Goal: Task Accomplishment & Management: Manage account settings

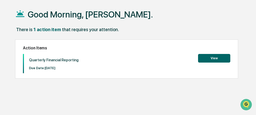
scroll to position [24, 0]
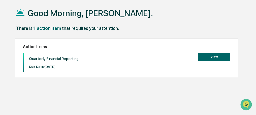
click at [221, 57] on button "View" at bounding box center [214, 57] width 32 height 9
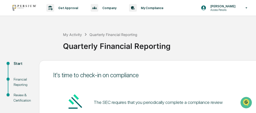
click at [19, 81] on div "Financial Reporting" at bounding box center [22, 81] width 17 height 11
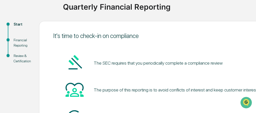
scroll to position [30, 0]
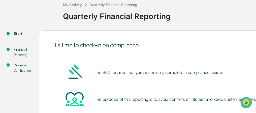
click at [20, 49] on div "Financial Reporting" at bounding box center [22, 52] width 17 height 11
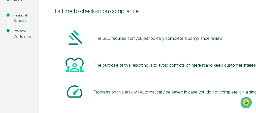
scroll to position [70, 0]
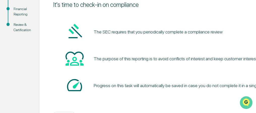
click at [248, 103] on icon "Open customer support" at bounding box center [246, 108] width 13 height 13
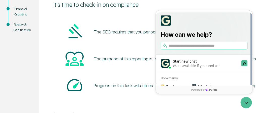
click at [140, 99] on div "The SEC requires that you periodically complete a compliance review The purpose…" at bounding box center [177, 59] width 249 height 88
click at [138, 15] on div "The SEC requires that you periodically complete a compliance review The purpose…" at bounding box center [177, 59] width 249 height 88
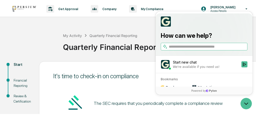
scroll to position [0, 0]
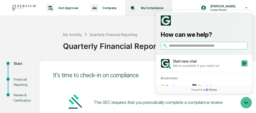
click at [143, 7] on p "My Compliance" at bounding box center [151, 8] width 29 height 4
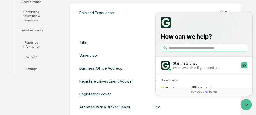
scroll to position [121, 0]
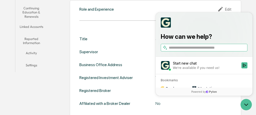
click at [35, 25] on button "Linked Accounts" at bounding box center [31, 27] width 32 height 12
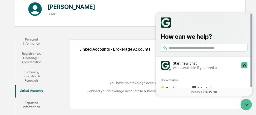
scroll to position [58, 0]
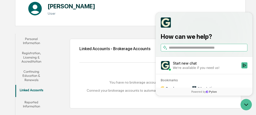
click at [107, 71] on div "You have no brokerage accounts connected to Greenboard. Connect your brokerage …" at bounding box center [156, 86] width 152 height 32
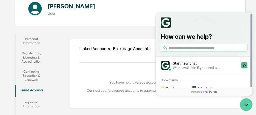
click at [248, 103] on icon "Open customer support" at bounding box center [247, 104] width 4 height 2
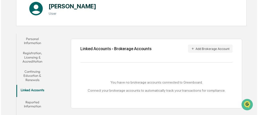
scroll to position [78, 0]
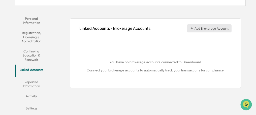
click at [211, 28] on button "Add Brokerage Account" at bounding box center [209, 28] width 45 height 8
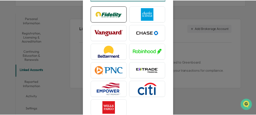
scroll to position [42, 0]
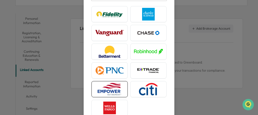
click at [113, 85] on img at bounding box center [109, 89] width 29 height 13
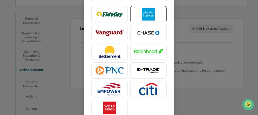
click at [150, 12] on img at bounding box center [148, 14] width 29 height 13
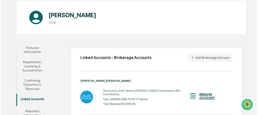
scroll to position [78, 0]
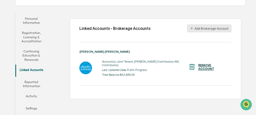
click at [209, 28] on button "Add Brokerage Account" at bounding box center [209, 28] width 45 height 8
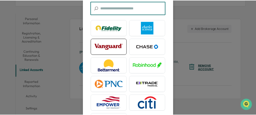
scroll to position [20, 0]
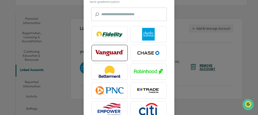
click at [108, 51] on img at bounding box center [109, 52] width 29 height 13
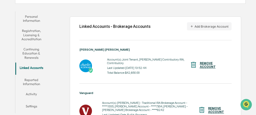
scroll to position [87, 0]
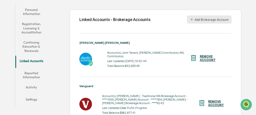
click at [214, 18] on button "Add Brokerage Account" at bounding box center [209, 19] width 45 height 8
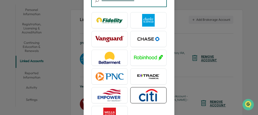
scroll to position [40, 0]
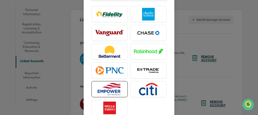
click at [104, 88] on img at bounding box center [109, 89] width 29 height 13
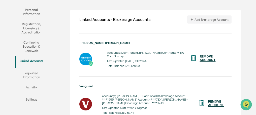
scroll to position [107, 0]
